Goal: Find specific page/section: Find specific page/section

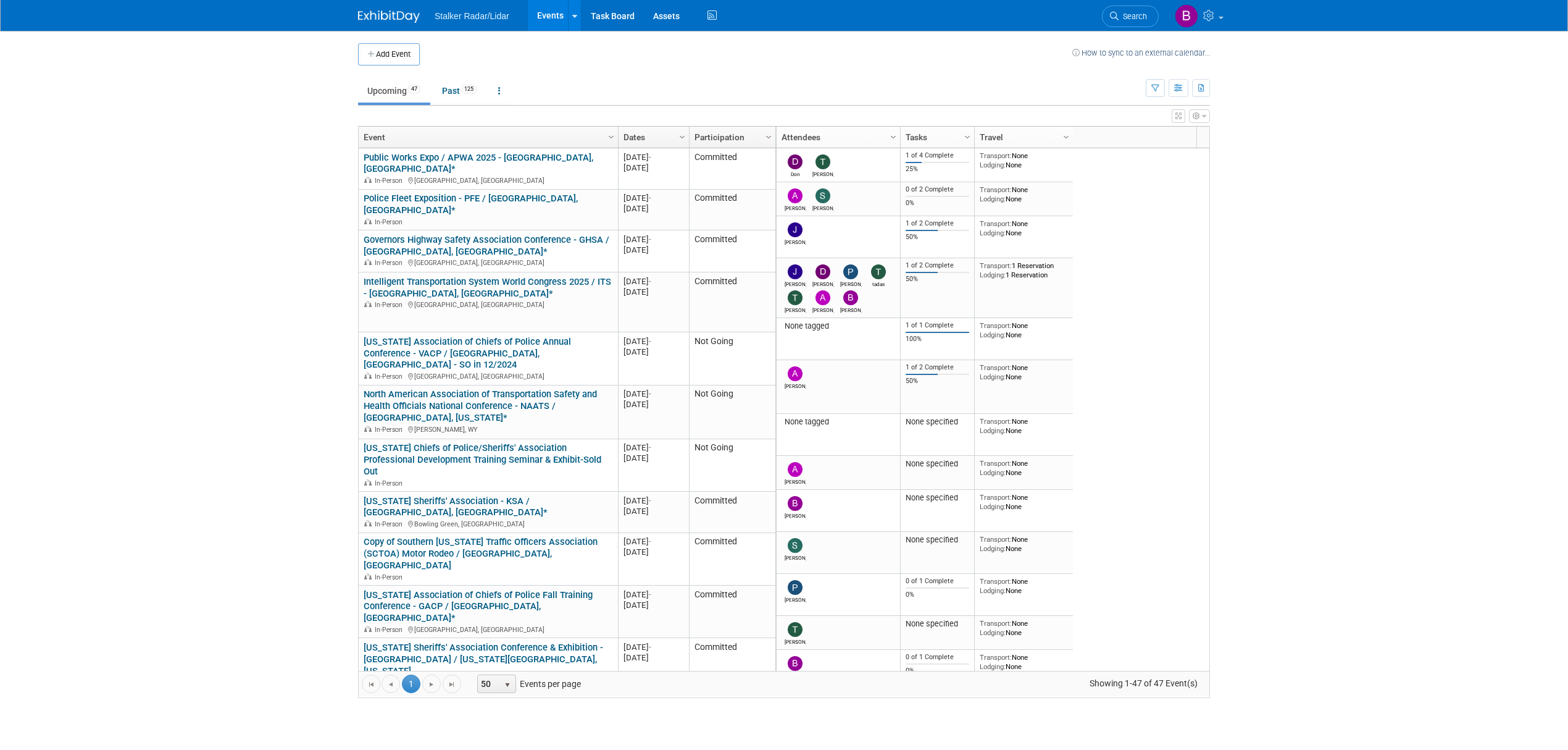
click at [1260, 635] on body "Stalker Radar/Lidar Events Add Event Bulk Upload Events Shareable Event Boards …" at bounding box center [784, 375] width 1568 height 750
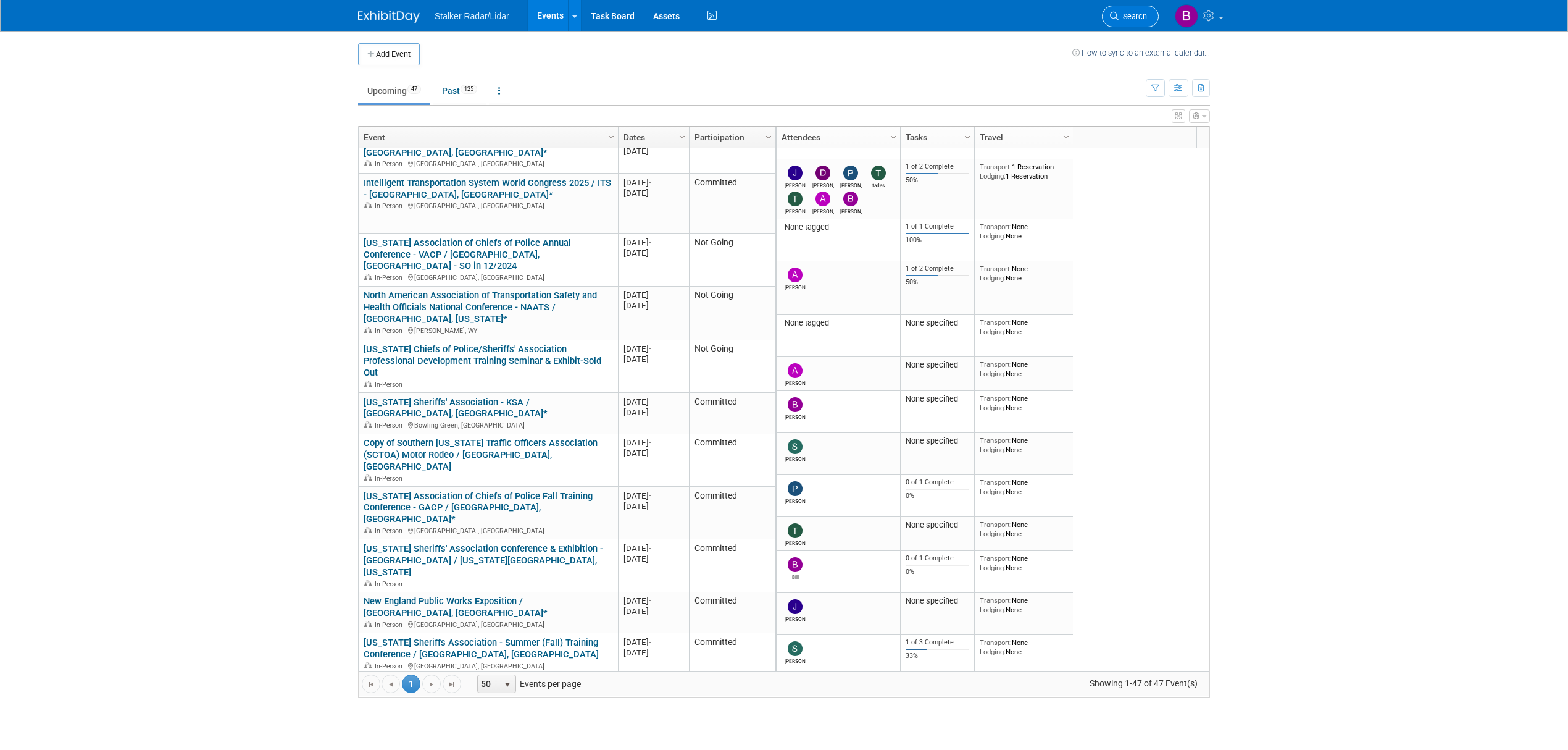
click at [1114, 16] on icon at bounding box center [1114, 16] width 9 height 9
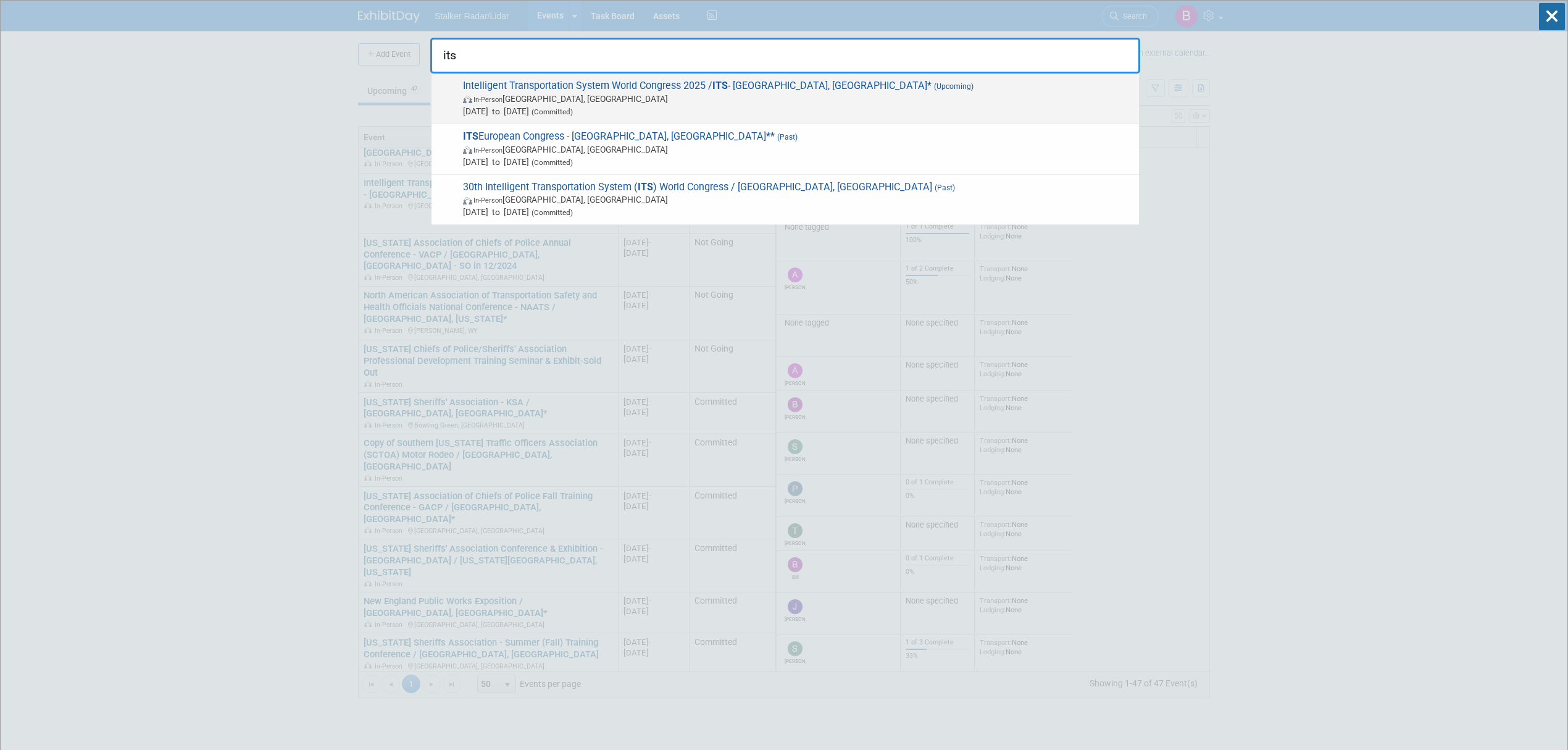
type input "its"
click at [830, 110] on span "Aug 24, 2025 to Aug 28, 2025 (Committed)" at bounding box center [798, 111] width 670 height 12
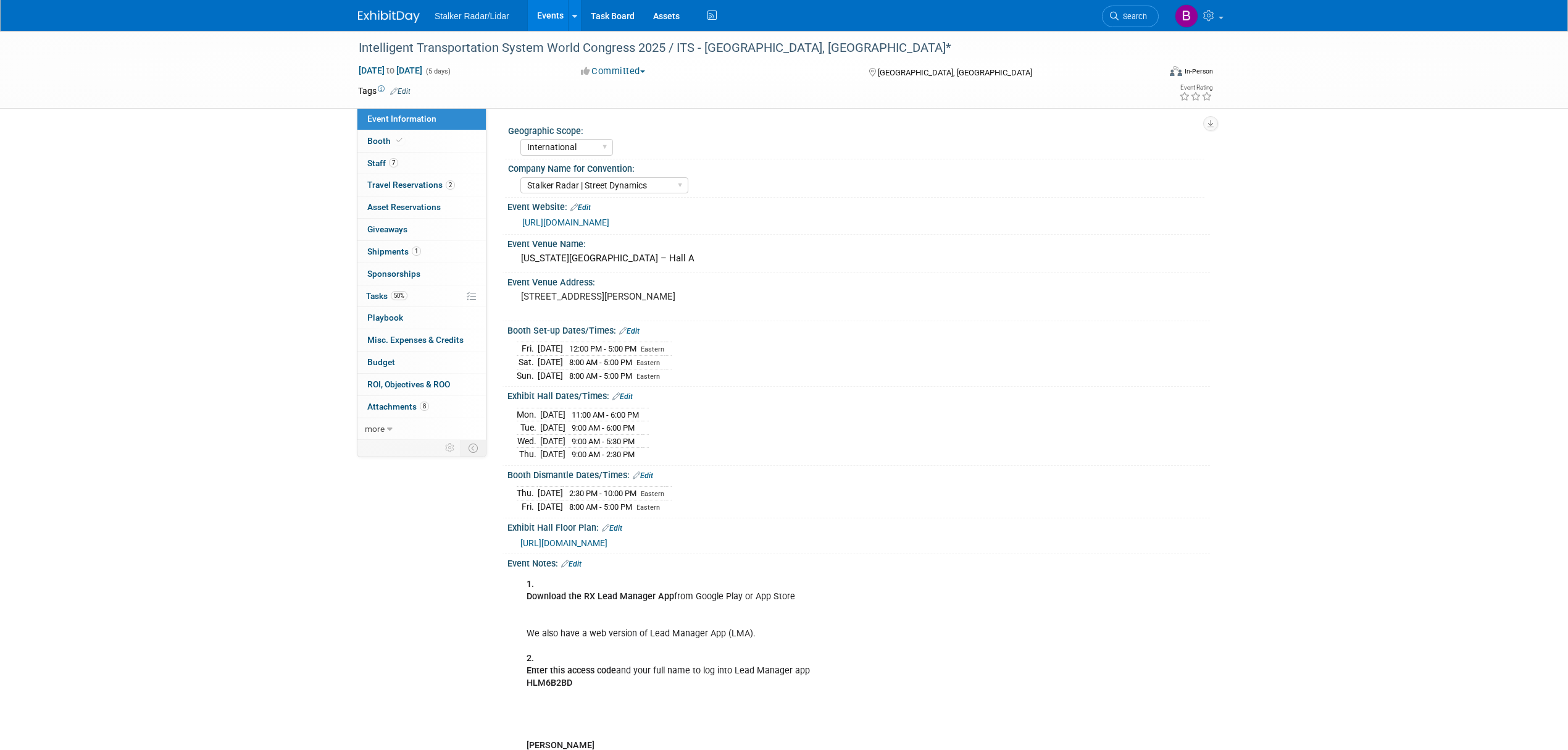
select select "International"
select select "Stalker Radar | Street Dynamics"
click at [399, 146] on span "Booth" at bounding box center [386, 141] width 38 height 10
